Goal: Task Accomplishment & Management: Use online tool/utility

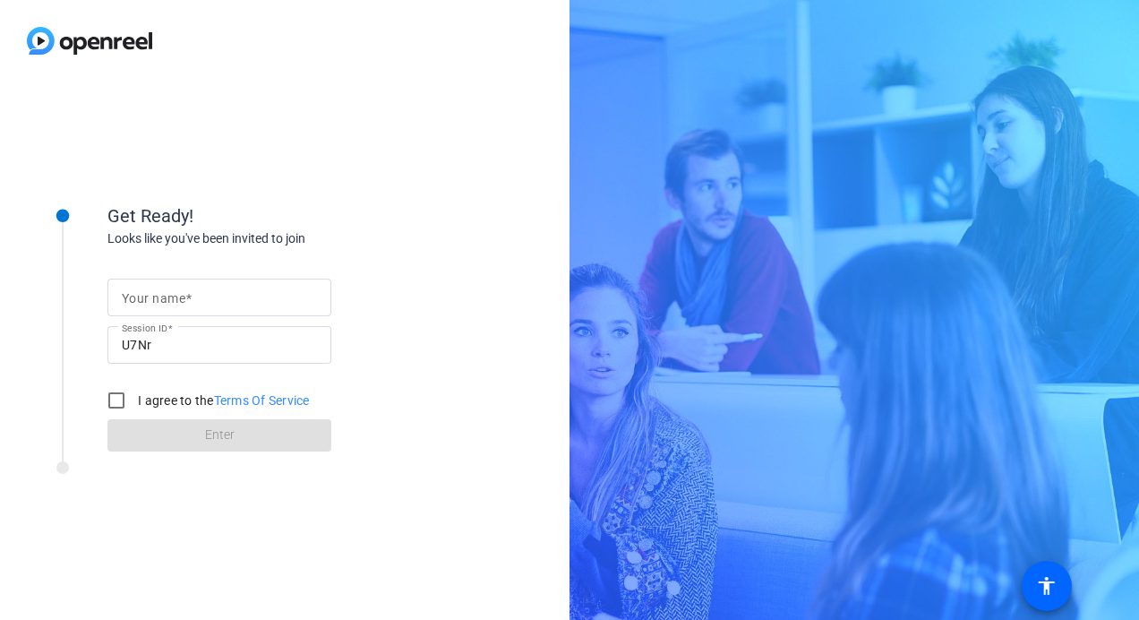
click at [271, 290] on input "Your name" at bounding box center [219, 297] width 195 height 21
type input "[PERSON_NAME]"
click at [113, 400] on input "I agree to the Terms Of Service" at bounding box center [117, 401] width 36 height 36
checkbox input "true"
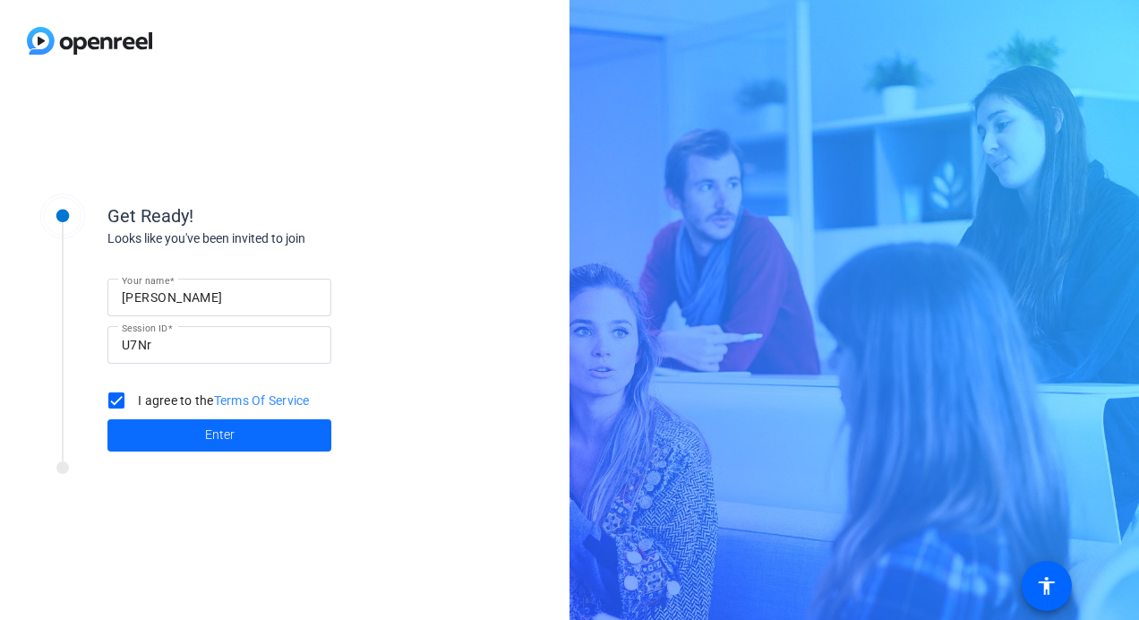
click at [188, 432] on span at bounding box center [219, 435] width 224 height 43
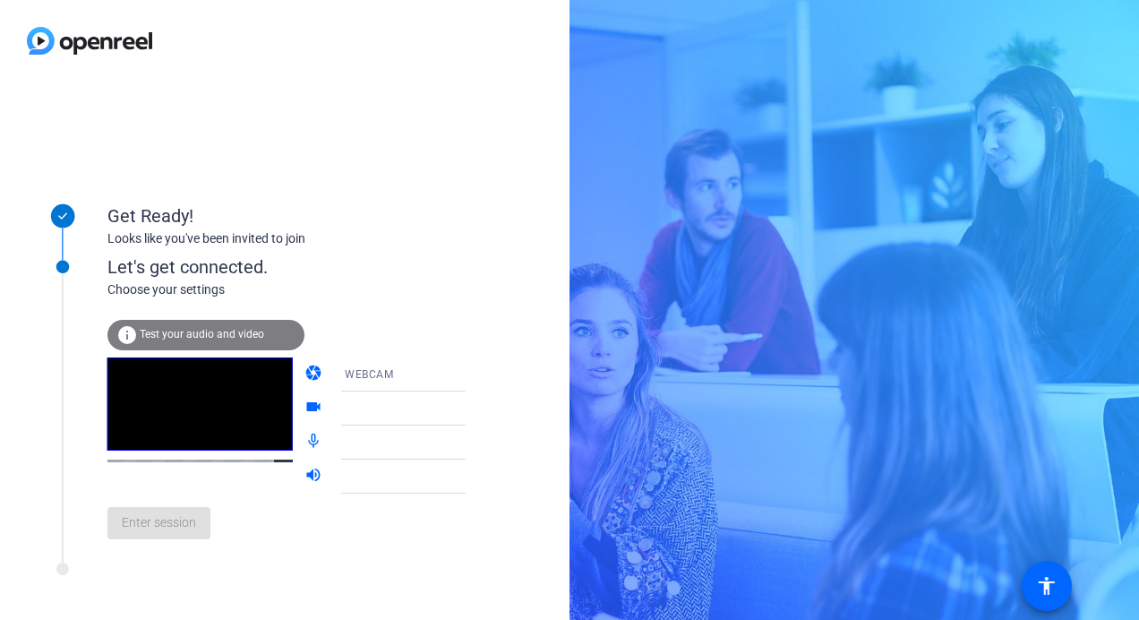
click at [210, 336] on span "Test your audio and video" at bounding box center [202, 334] width 125 height 13
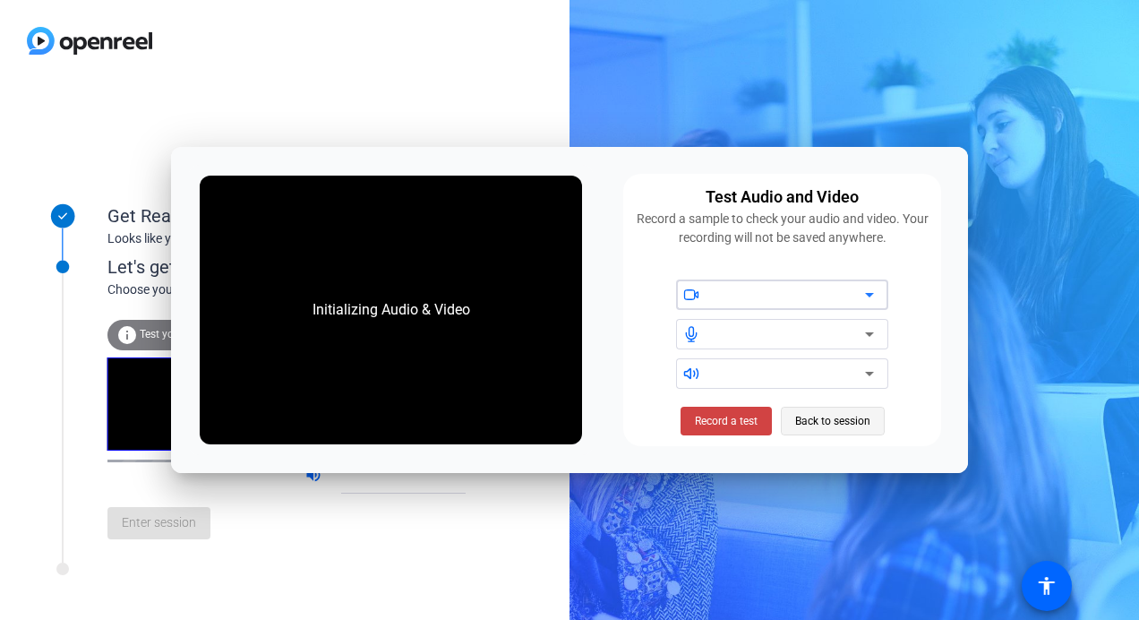
click at [849, 422] on span "Back to session" at bounding box center [832, 421] width 75 height 34
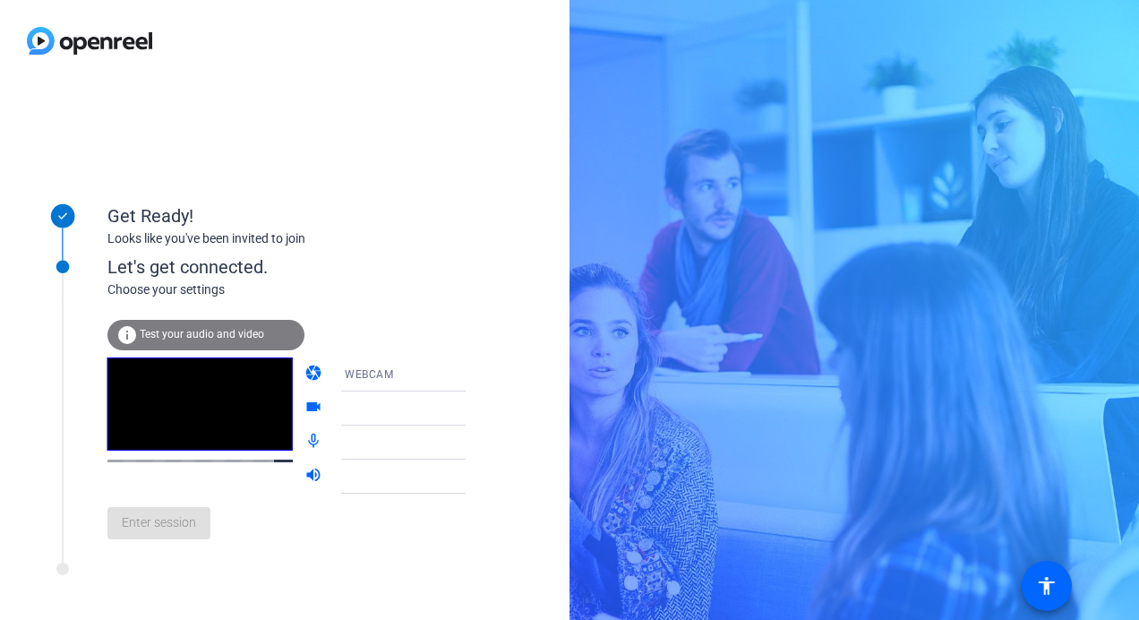
click at [172, 536] on div "Enter session" at bounding box center [304, 523] width 395 height 59
click at [407, 411] on div at bounding box center [411, 408] width 133 height 21
click at [479, 407] on icon at bounding box center [483, 409] width 9 height 4
click at [473, 379] on icon at bounding box center [483, 374] width 21 height 21
click at [429, 410] on mat-option "WEBCAM" at bounding box center [389, 409] width 153 height 36
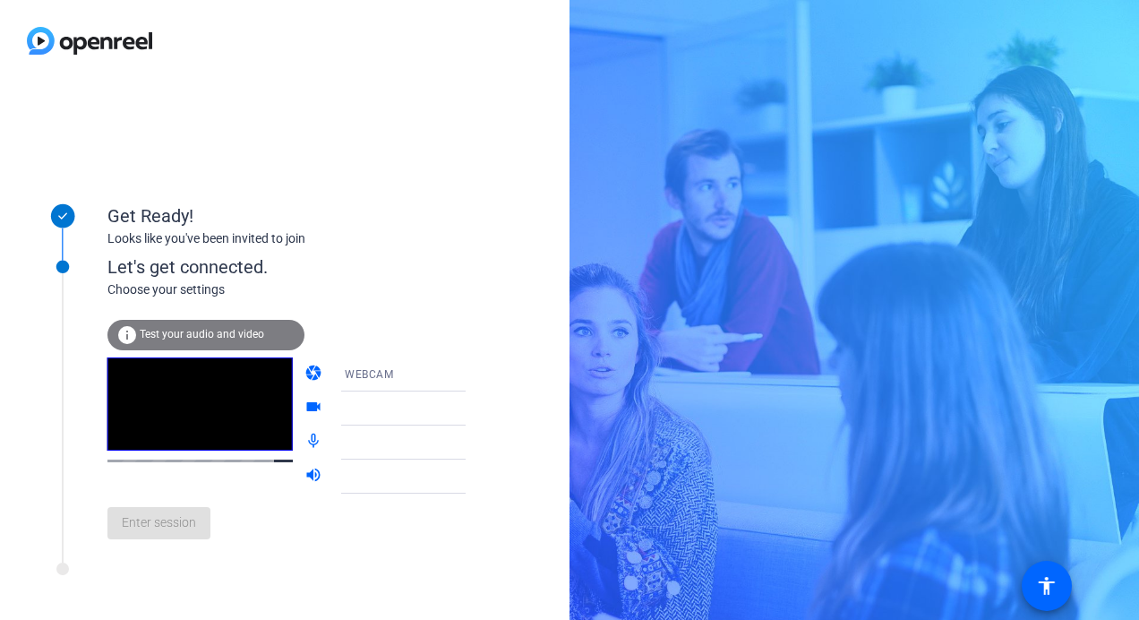
click at [473, 371] on icon at bounding box center [483, 374] width 21 height 21
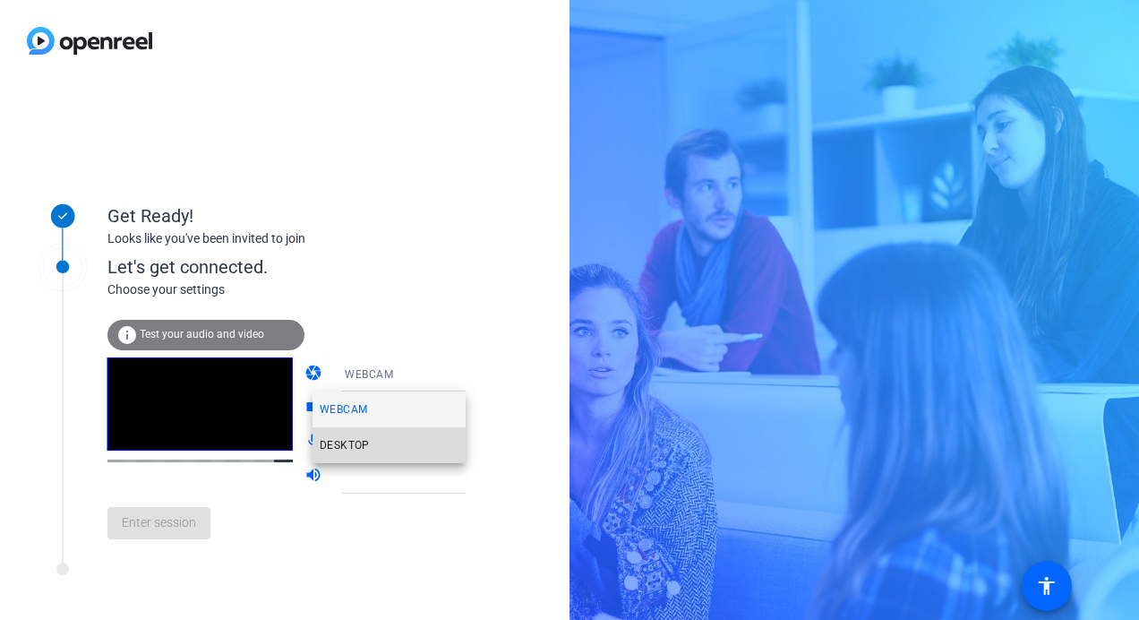
click at [416, 446] on mat-option "DESKTOP" at bounding box center [389, 445] width 153 height 36
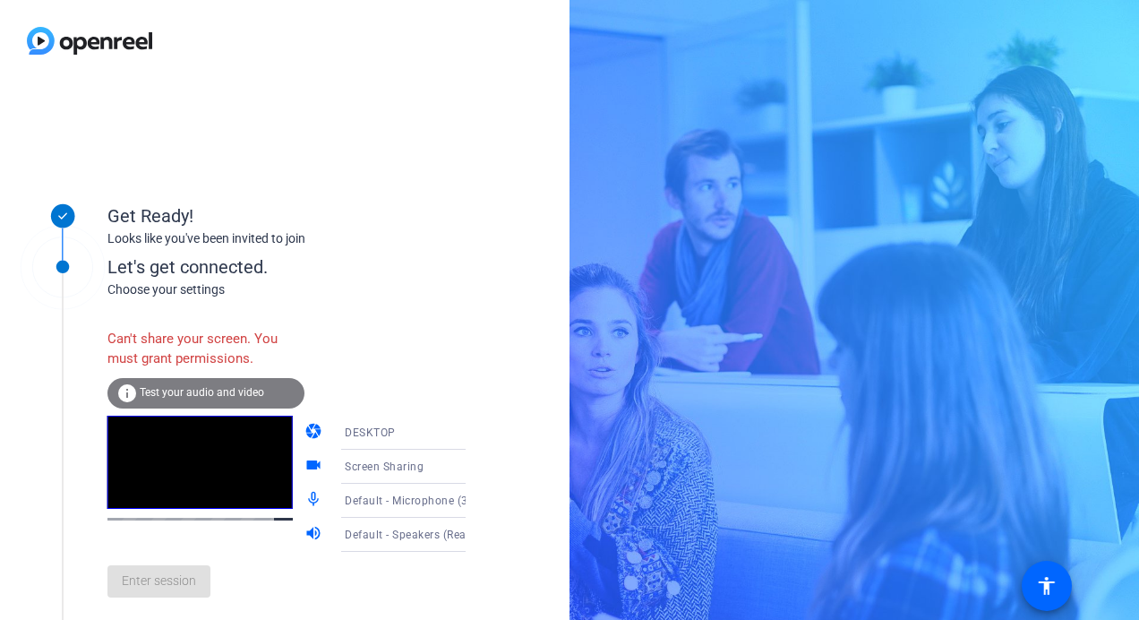
click at [473, 434] on icon at bounding box center [483, 432] width 21 height 21
click at [400, 472] on mat-option "WEBCAM" at bounding box center [389, 468] width 153 height 36
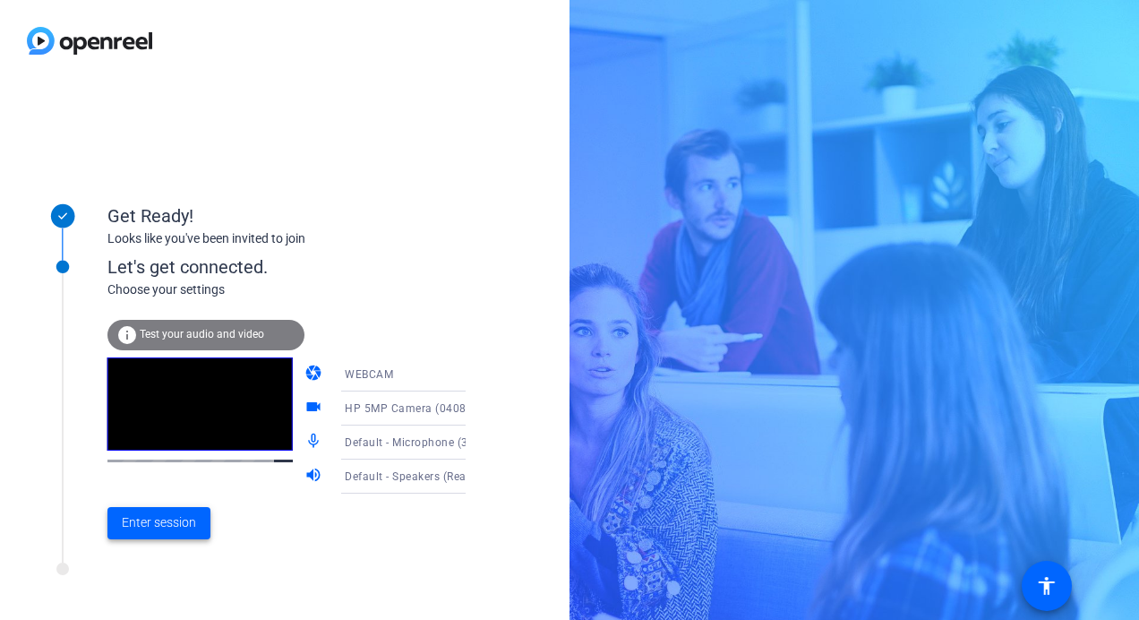
click at [195, 519] on span "Enter session" at bounding box center [159, 522] width 74 height 19
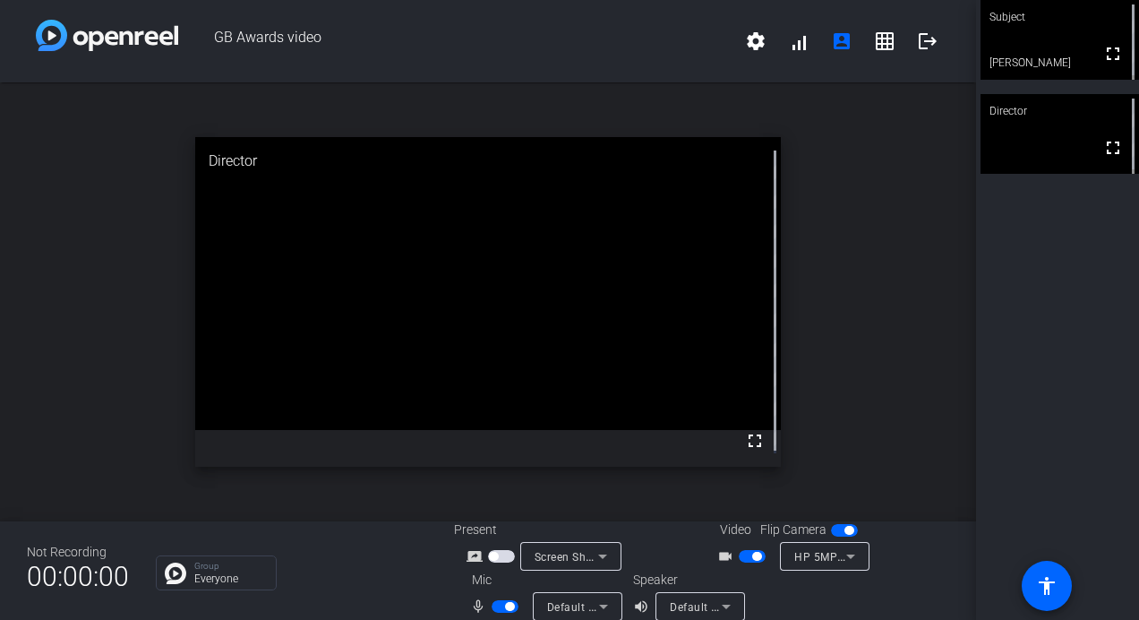
click at [600, 606] on icon at bounding box center [603, 607] width 9 height 4
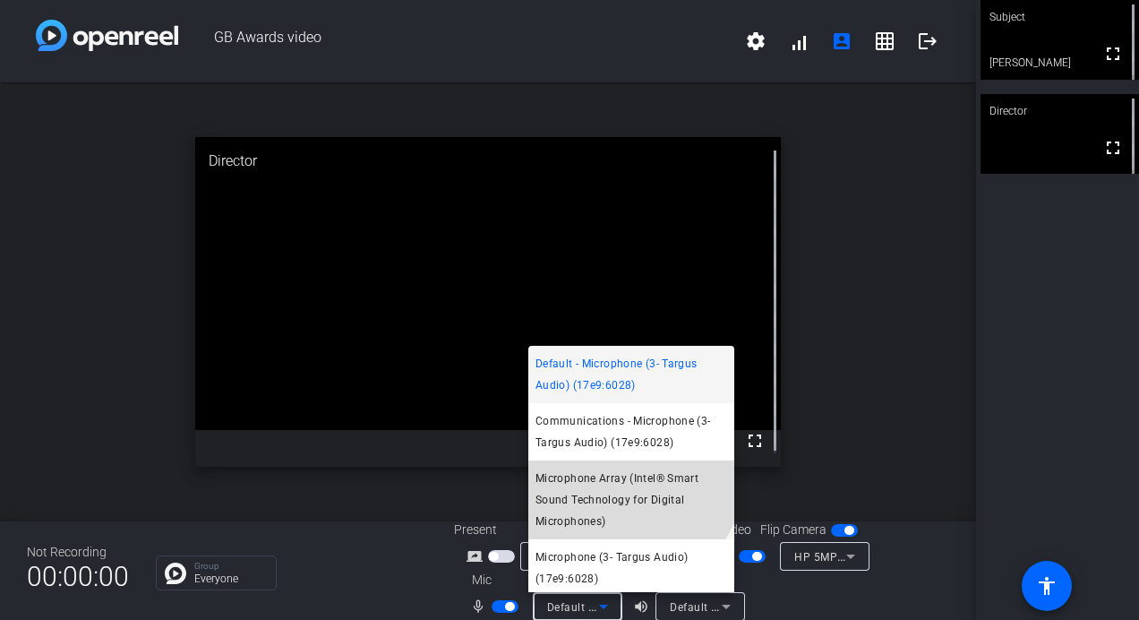
click at [627, 477] on span "Microphone Array (Intel® Smart Sound Technology for Digital Microphones)" at bounding box center [632, 500] width 192 height 64
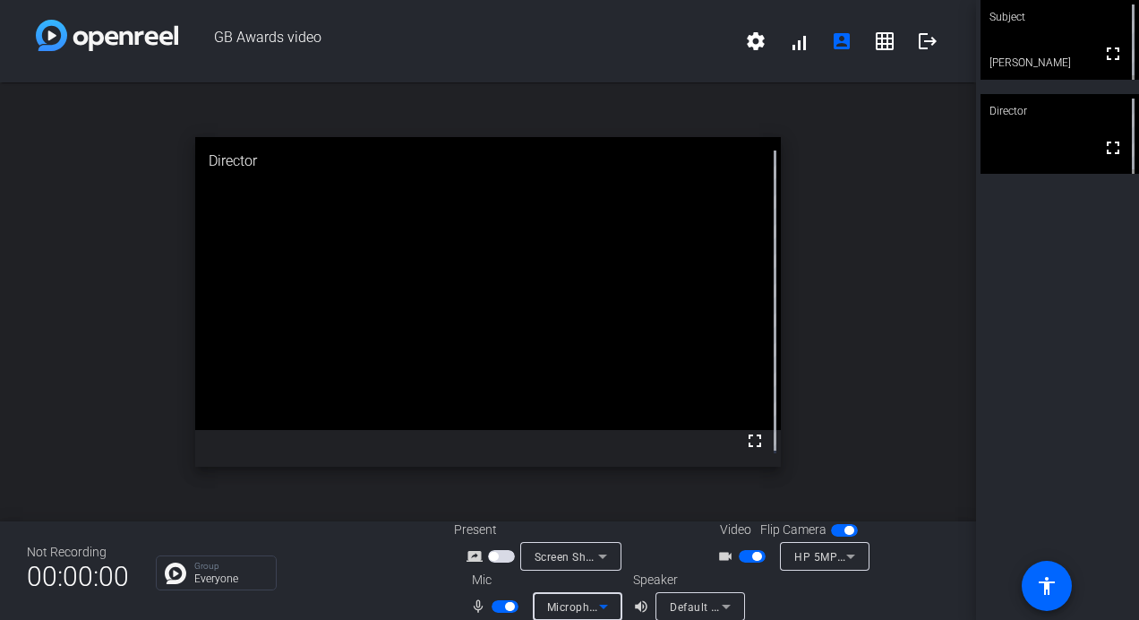
click at [604, 604] on icon at bounding box center [603, 606] width 21 height 21
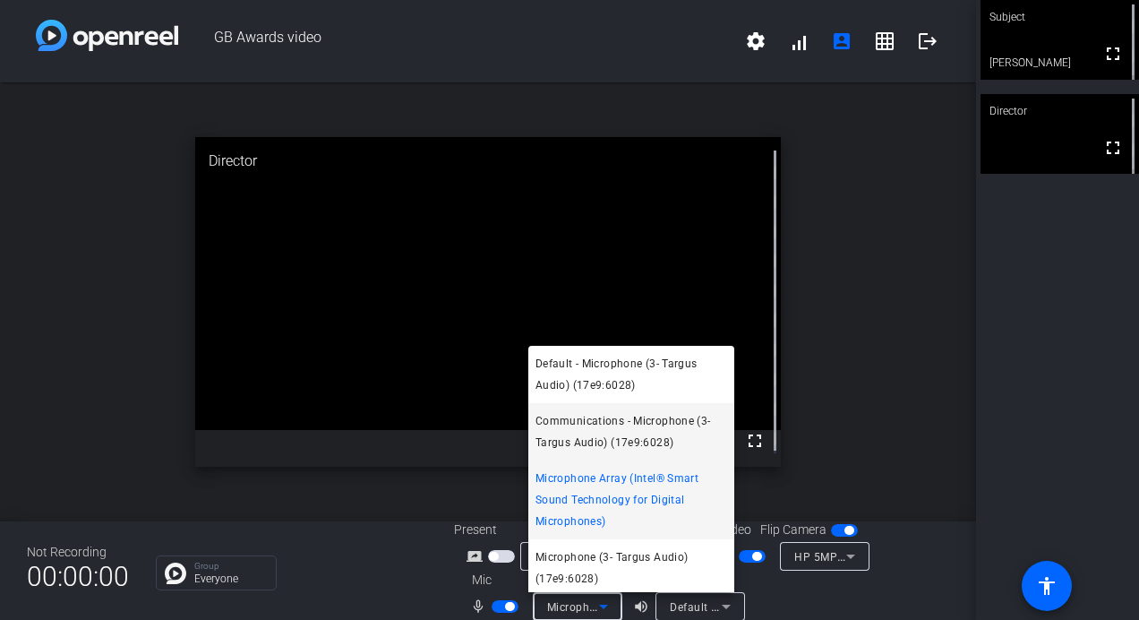
click at [616, 419] on span "Communications - Microphone (3- Targus Audio) (17e9:6028)" at bounding box center [632, 431] width 192 height 43
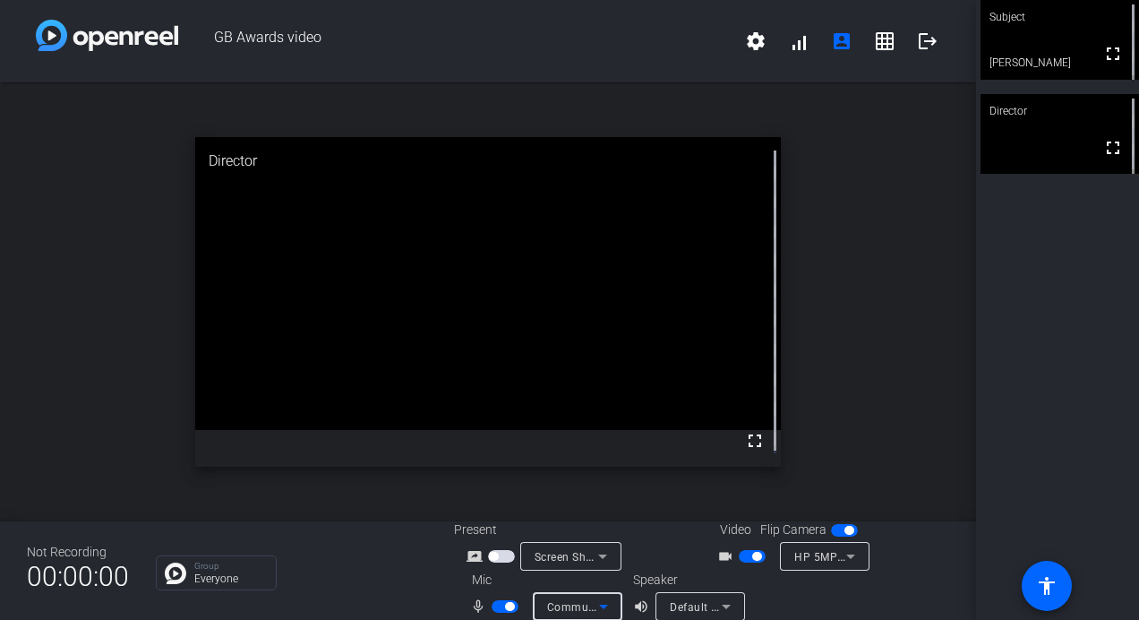
click at [605, 606] on icon at bounding box center [603, 606] width 21 height 21
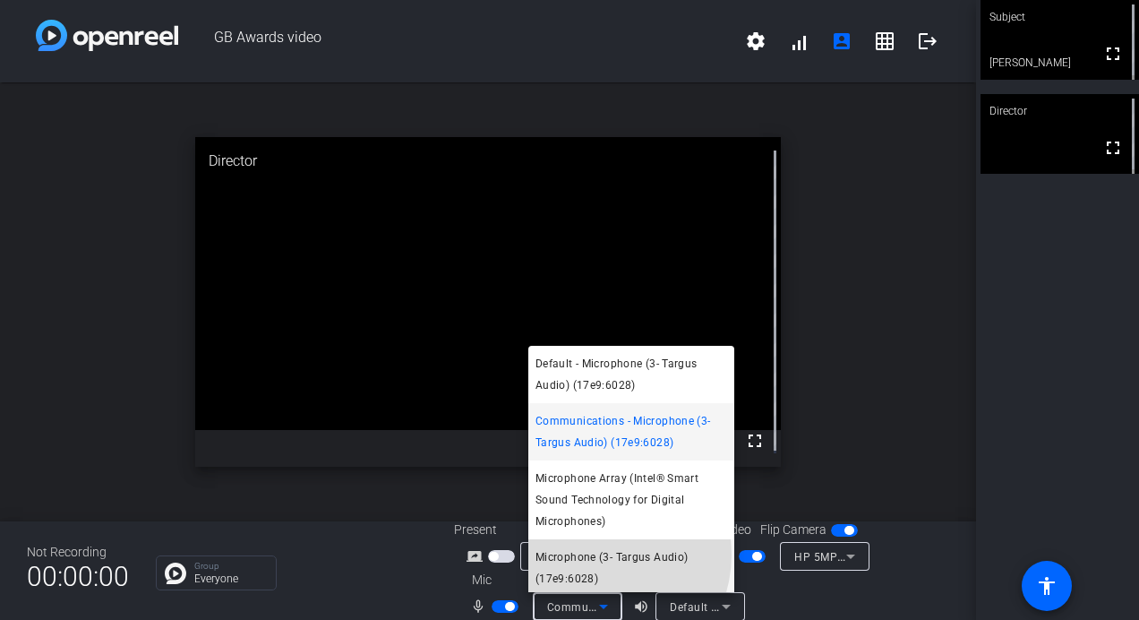
click at [593, 555] on span "Microphone (3- Targus Audio) (17e9:6028)" at bounding box center [632, 567] width 192 height 43
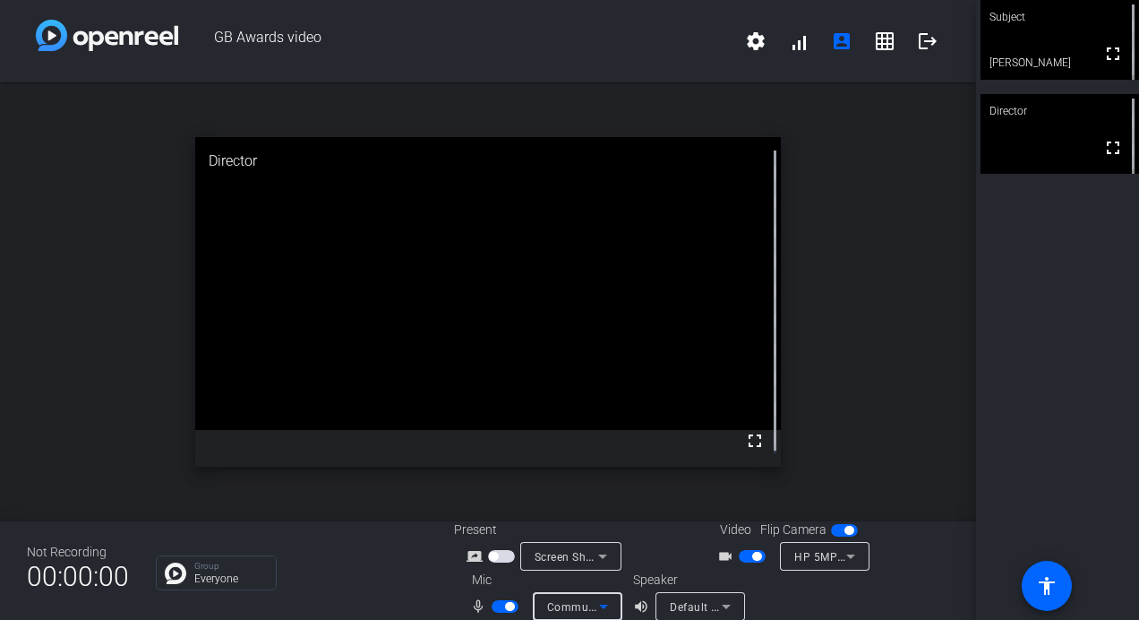
scroll to position [4, 0]
click at [606, 603] on icon at bounding box center [603, 606] width 21 height 21
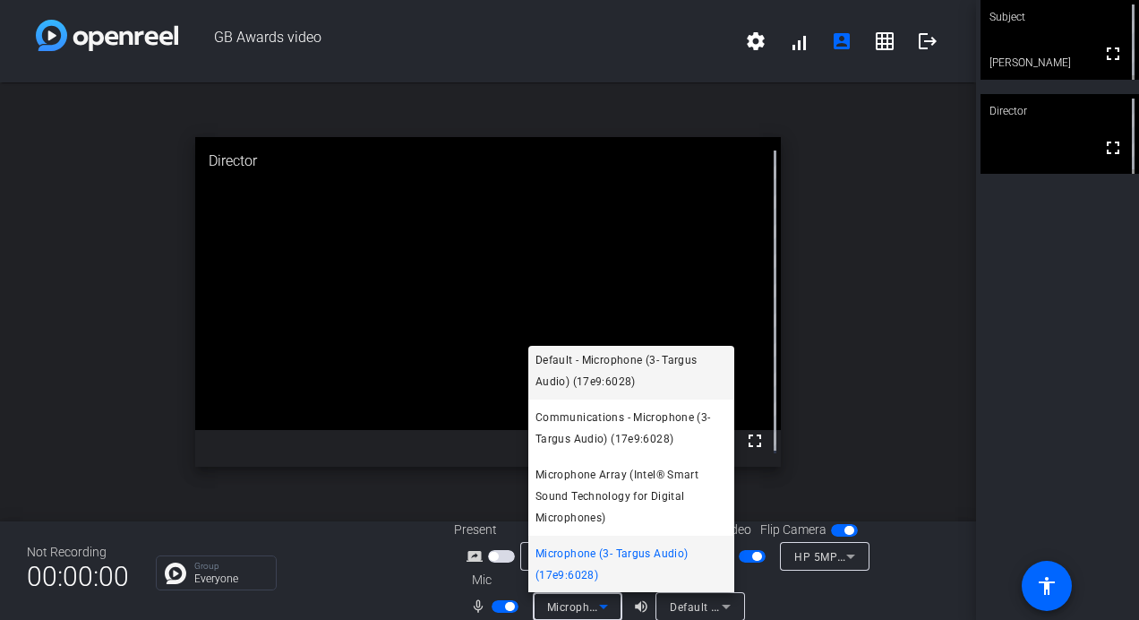
click at [584, 364] on span "Default - Microphone (3- Targus Audio) (17e9:6028)" at bounding box center [632, 370] width 192 height 43
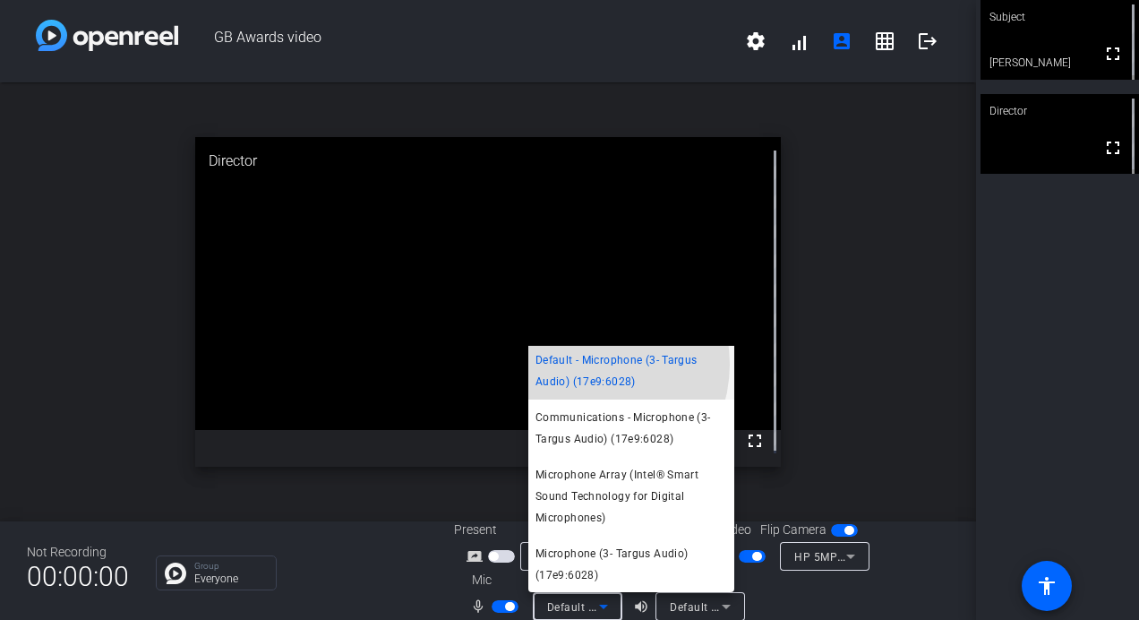
scroll to position [0, 0]
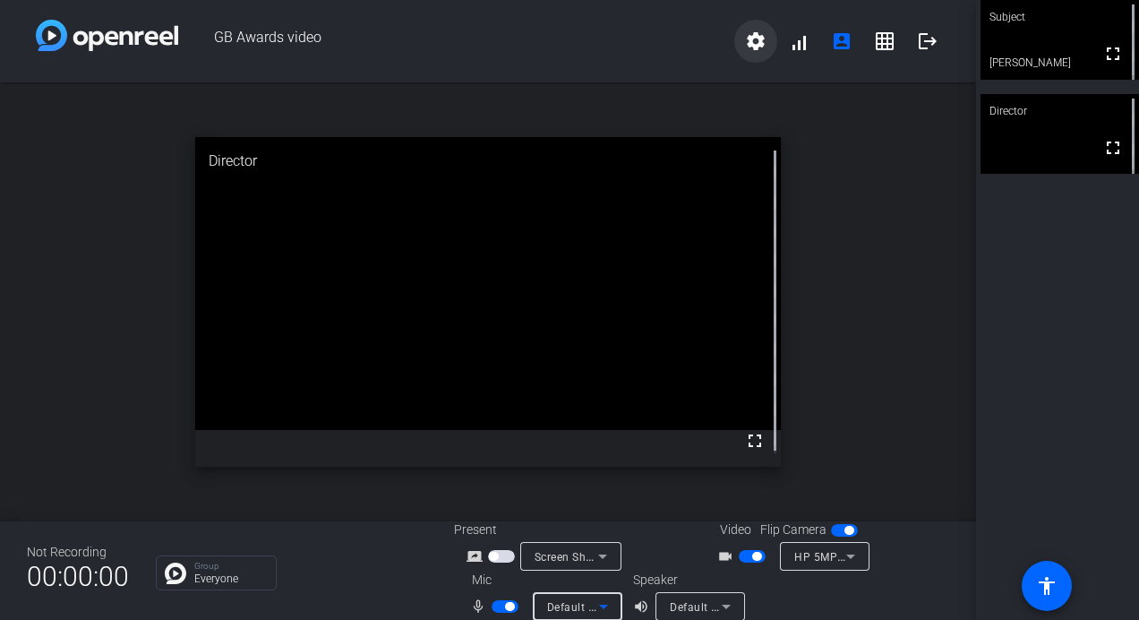
click at [745, 39] on mat-icon "settings" at bounding box center [755, 40] width 21 height 21
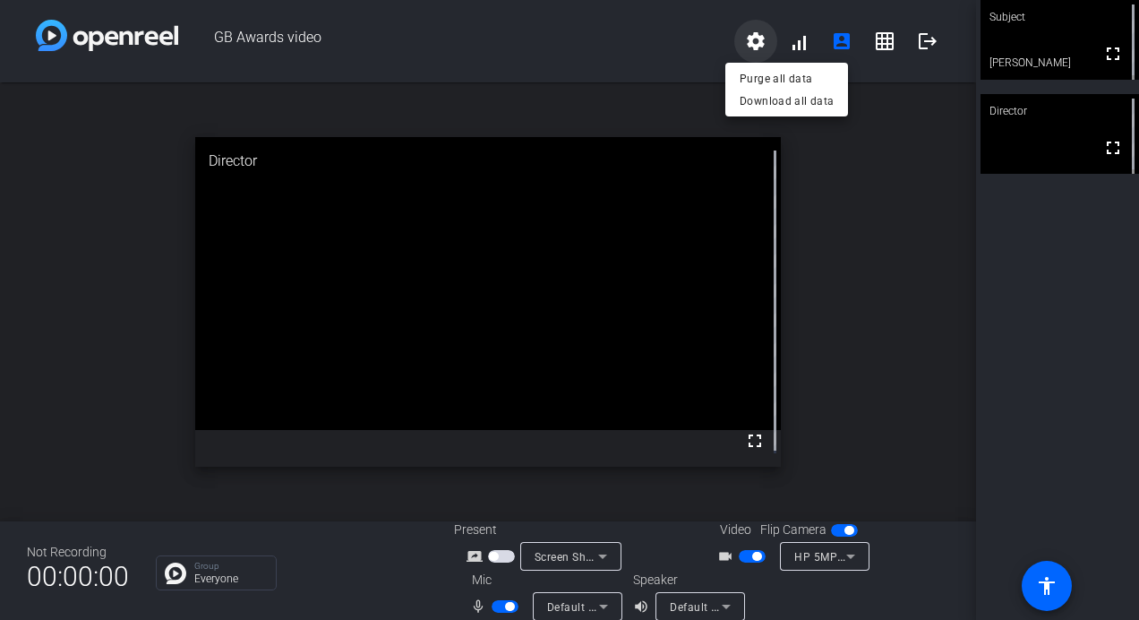
click at [745, 39] on div at bounding box center [569, 310] width 1139 height 620
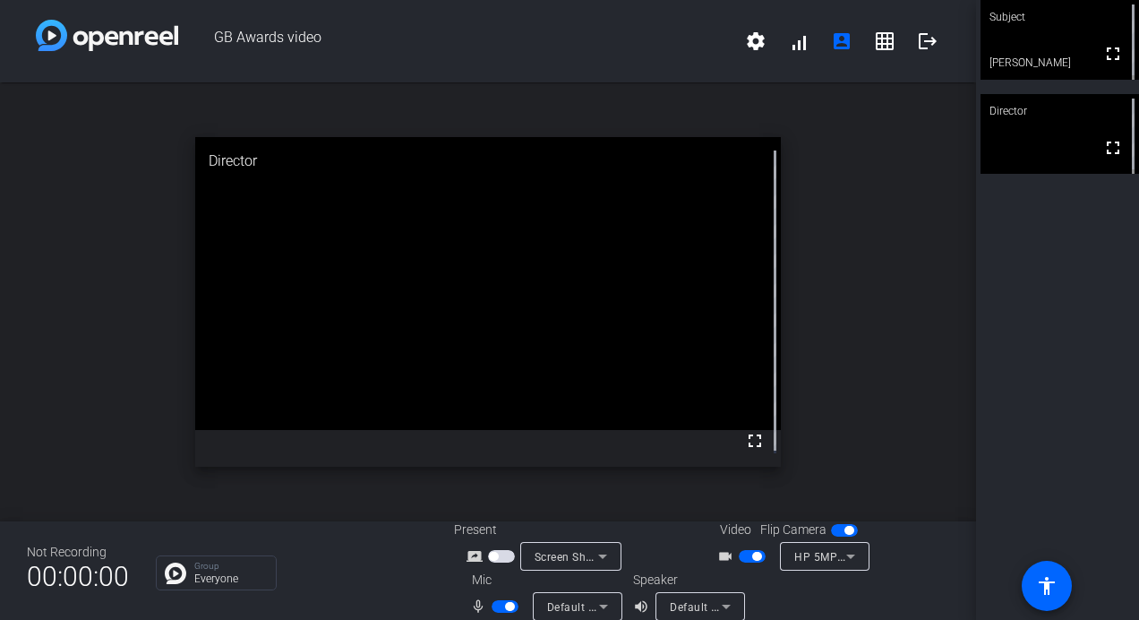
click at [603, 607] on icon at bounding box center [603, 606] width 21 height 21
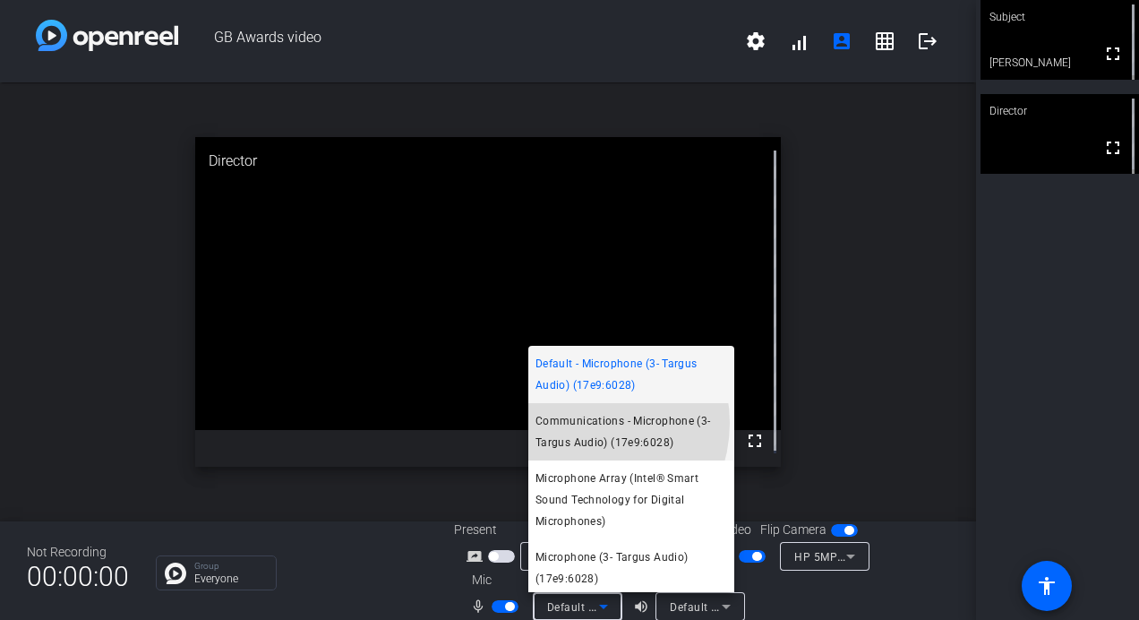
click at [580, 423] on span "Communications - Microphone (3- Targus Audio) (17e9:6028)" at bounding box center [632, 431] width 192 height 43
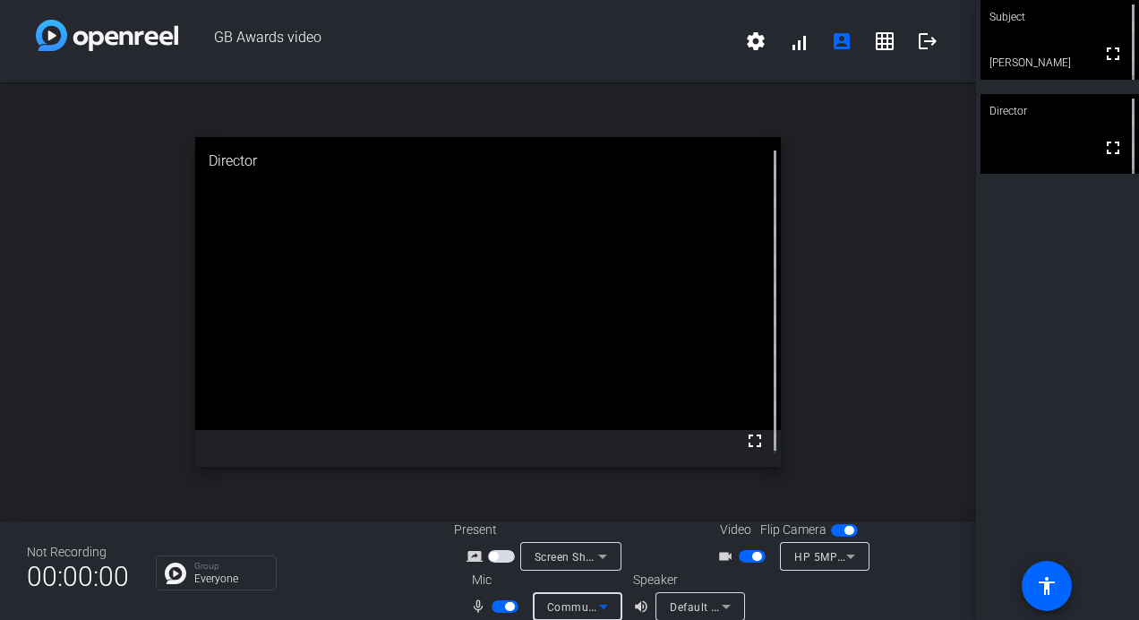
click at [604, 611] on icon at bounding box center [603, 606] width 21 height 21
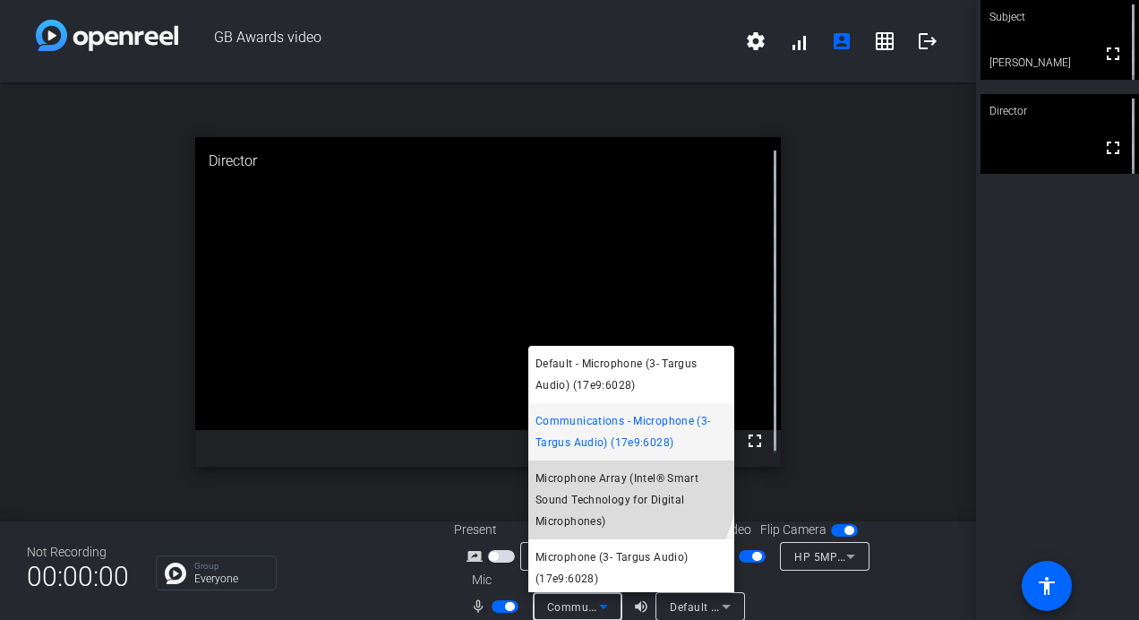
click at [589, 480] on span "Microphone Array (Intel® Smart Sound Technology for Digital Microphones)" at bounding box center [632, 500] width 192 height 64
